Goal: Book appointment/travel/reservation

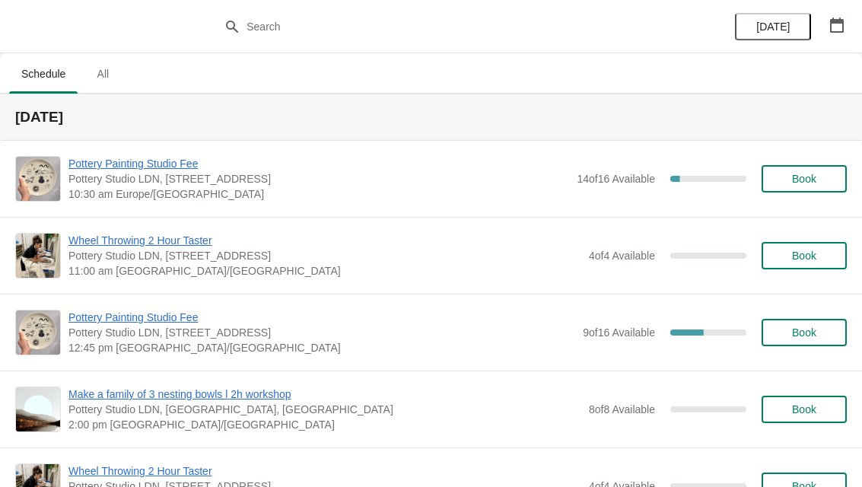
click at [850, 28] on button "button" at bounding box center [836, 24] width 27 height 27
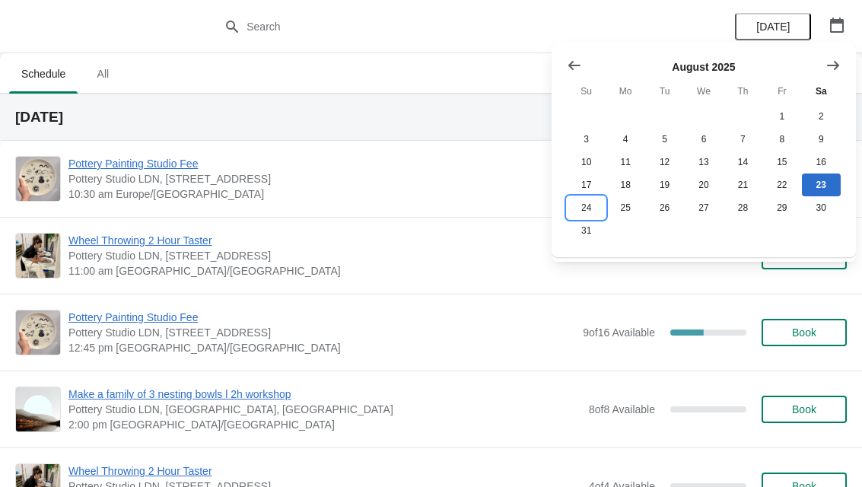
click at [596, 211] on button "24" at bounding box center [586, 207] width 39 height 23
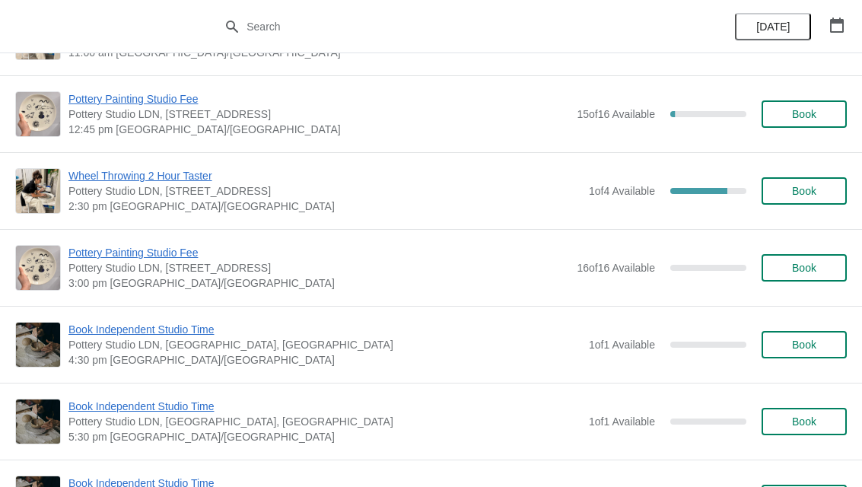
scroll to position [220, 0]
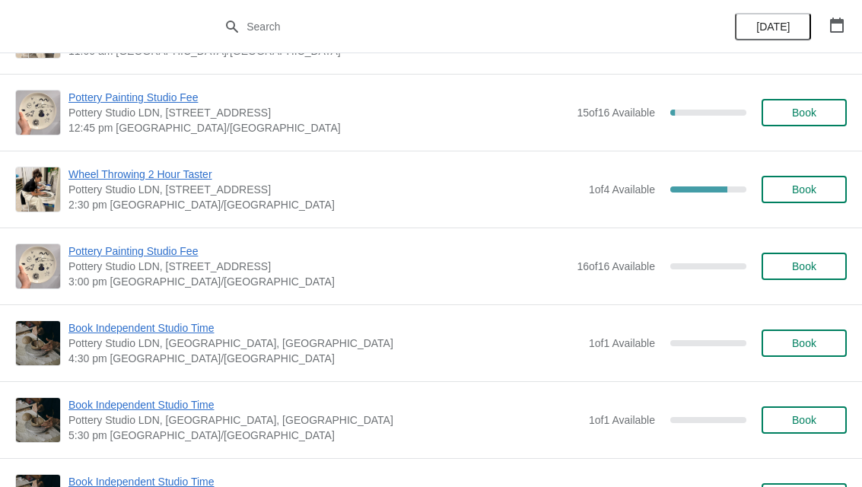
click at [793, 265] on span "Book" at bounding box center [804, 266] width 24 height 12
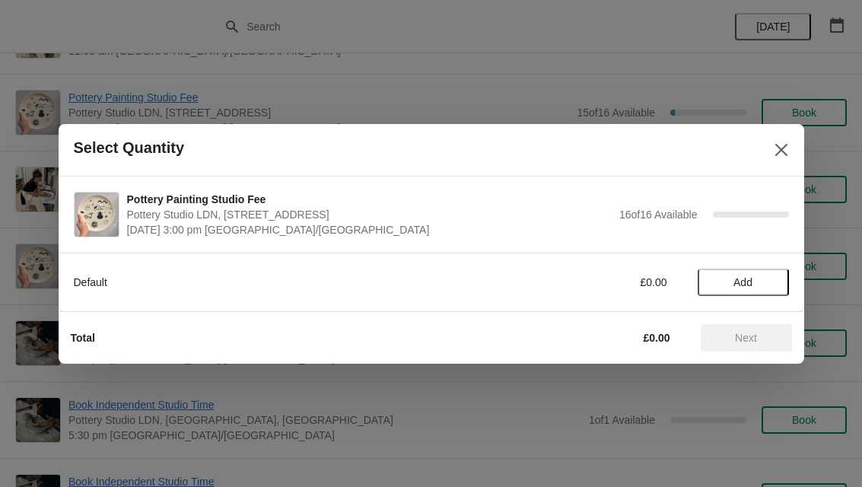
click at [750, 283] on span "Add" at bounding box center [742, 282] width 19 height 12
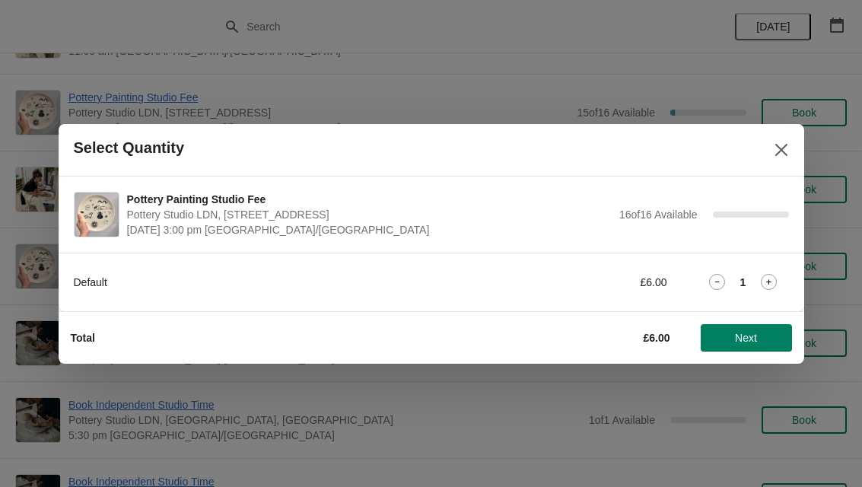
click at [769, 278] on icon at bounding box center [769, 282] width 16 height 16
click at [752, 341] on span "Next" at bounding box center [746, 338] width 22 height 12
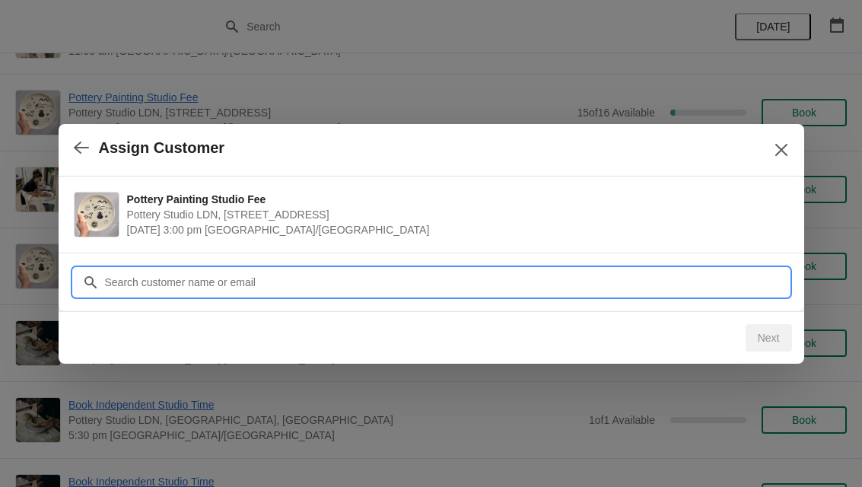
click at [547, 279] on input "Customer" at bounding box center [446, 282] width 685 height 27
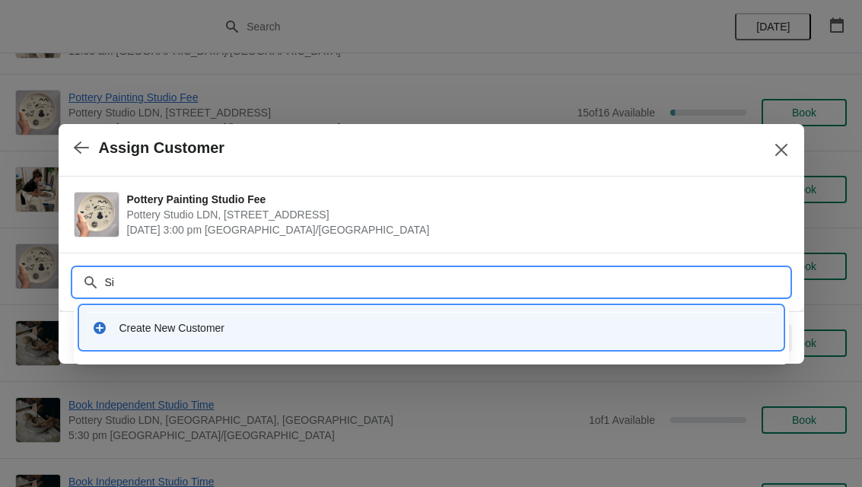
type input "Sid"
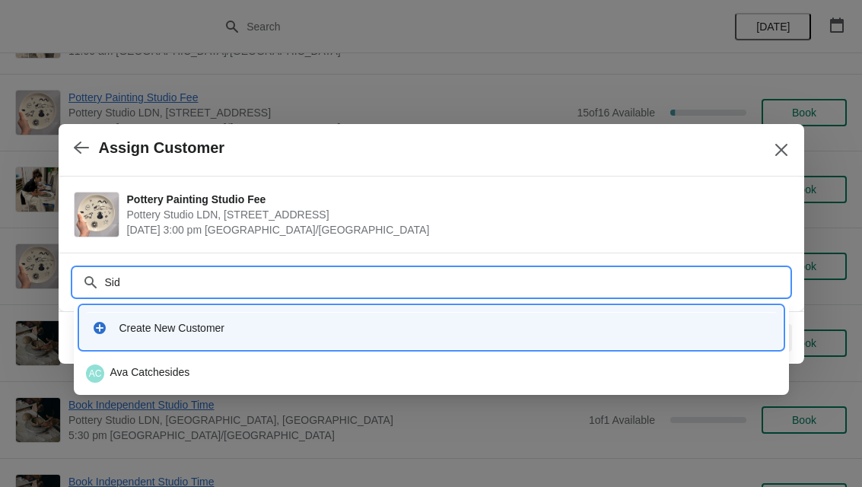
click at [628, 334] on div "Create New Customer" at bounding box center [444, 327] width 651 height 15
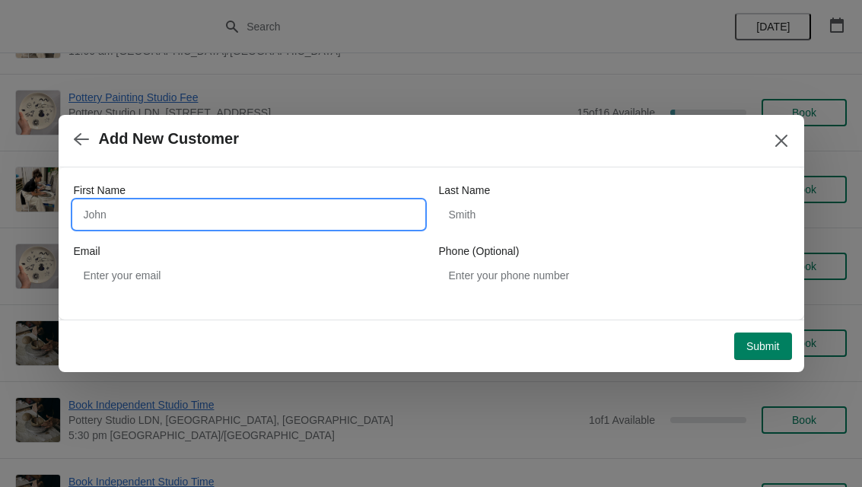
click at [106, 217] on input "First Name" at bounding box center [249, 214] width 350 height 27
type input "[PERSON_NAME]"
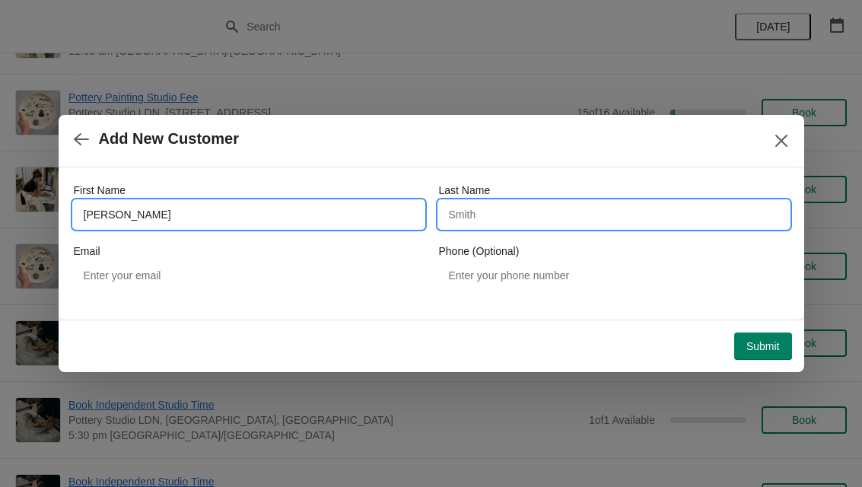
click at [550, 213] on input "Last Name" at bounding box center [614, 214] width 350 height 27
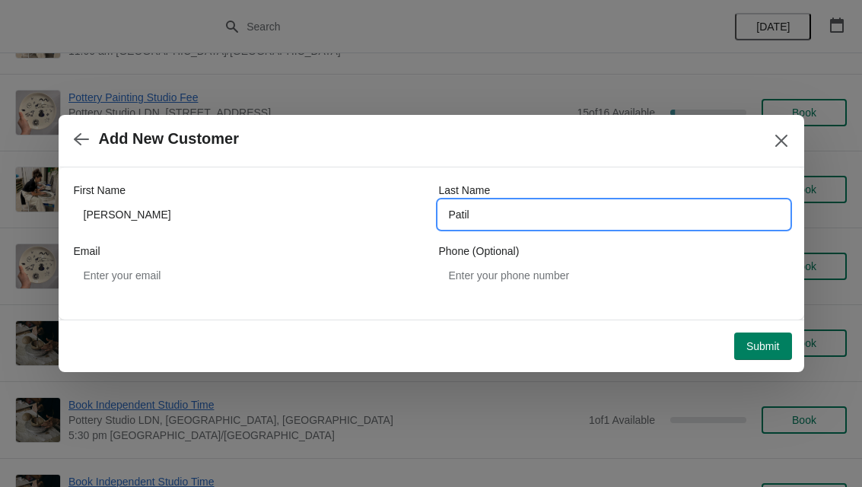
type input "Patil"
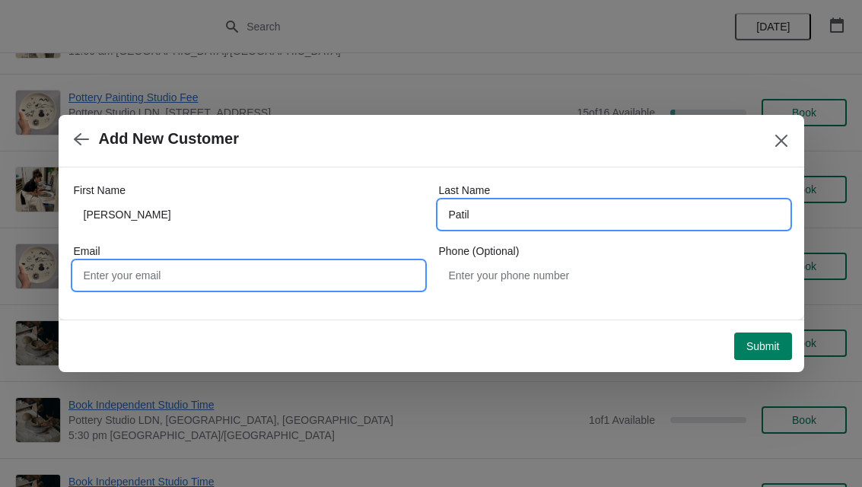
click at [116, 281] on input "Email" at bounding box center [249, 275] width 350 height 27
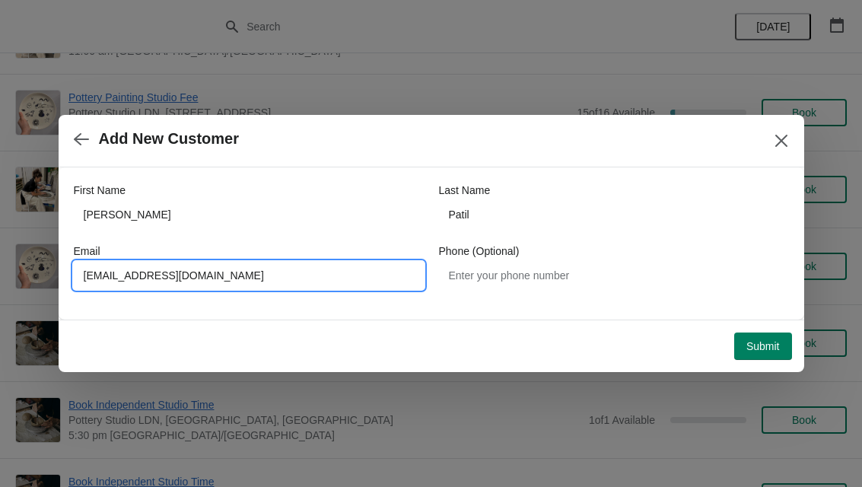
type input "[EMAIL_ADDRESS][DOMAIN_NAME]"
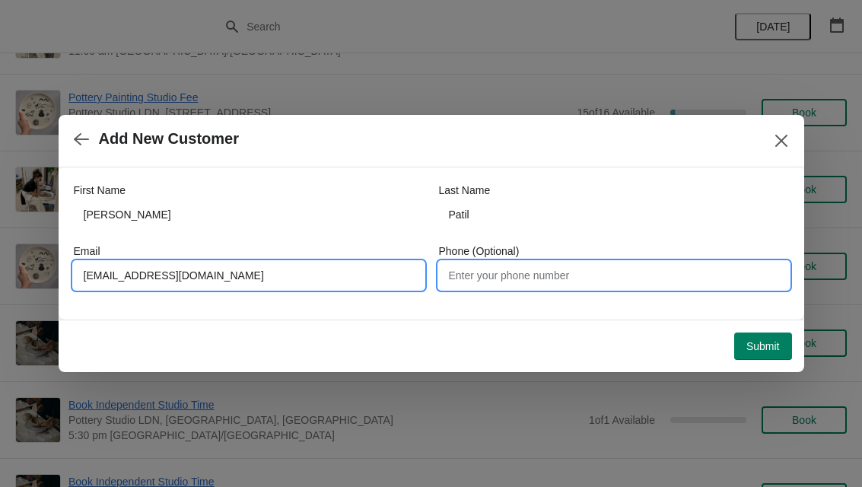
click at [486, 288] on input "Phone (Optional)" at bounding box center [614, 275] width 350 height 27
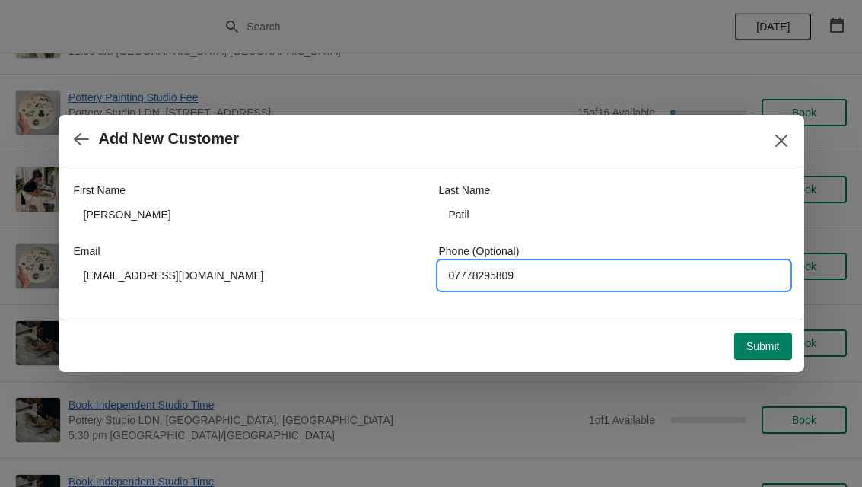
type input "07778295809"
click at [747, 340] on span "Submit" at bounding box center [762, 346] width 33 height 12
